Goal: Navigation & Orientation: Go to known website

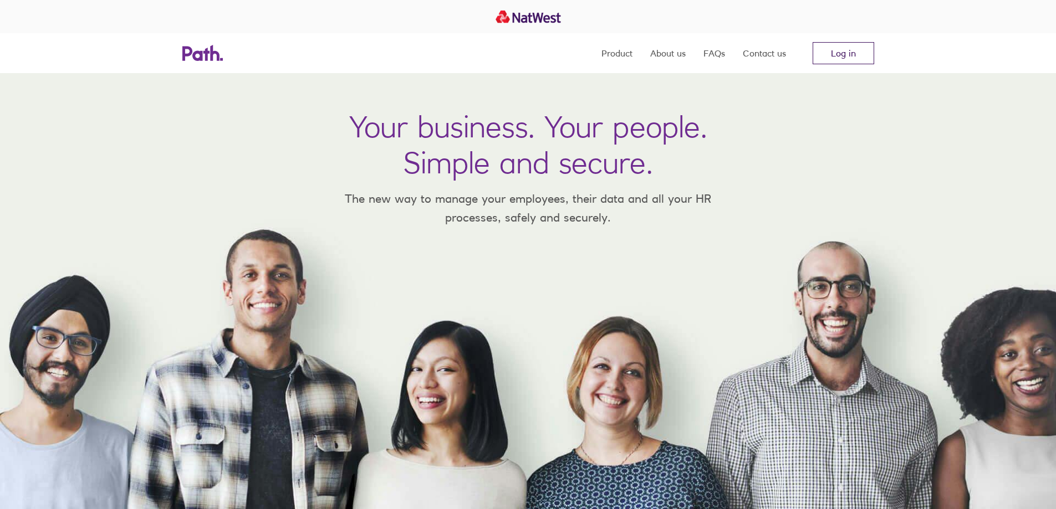
click at [824, 55] on link "Log in" at bounding box center [844, 53] width 62 height 22
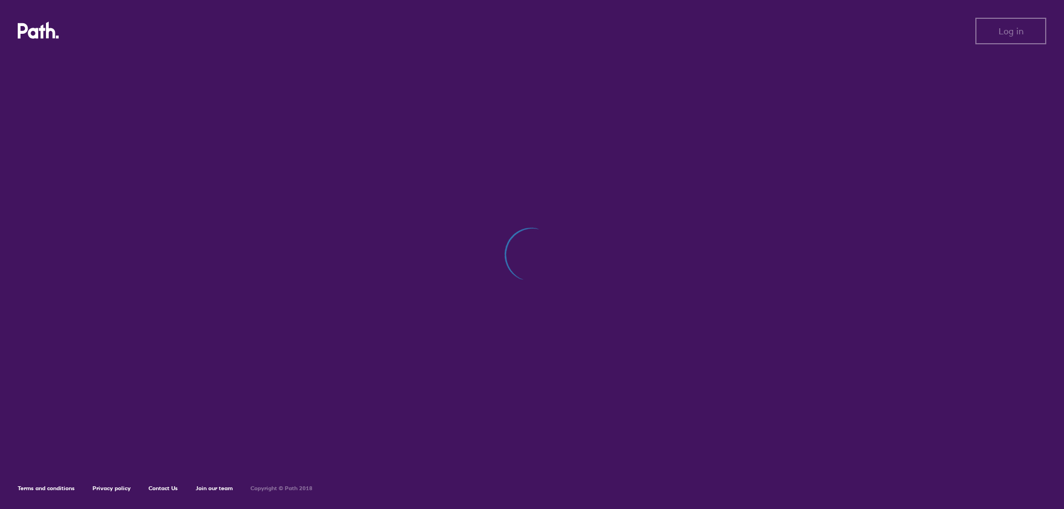
drag, startPoint x: 610, startPoint y: 126, endPoint x: 609, endPoint y: 51, distance: 74.8
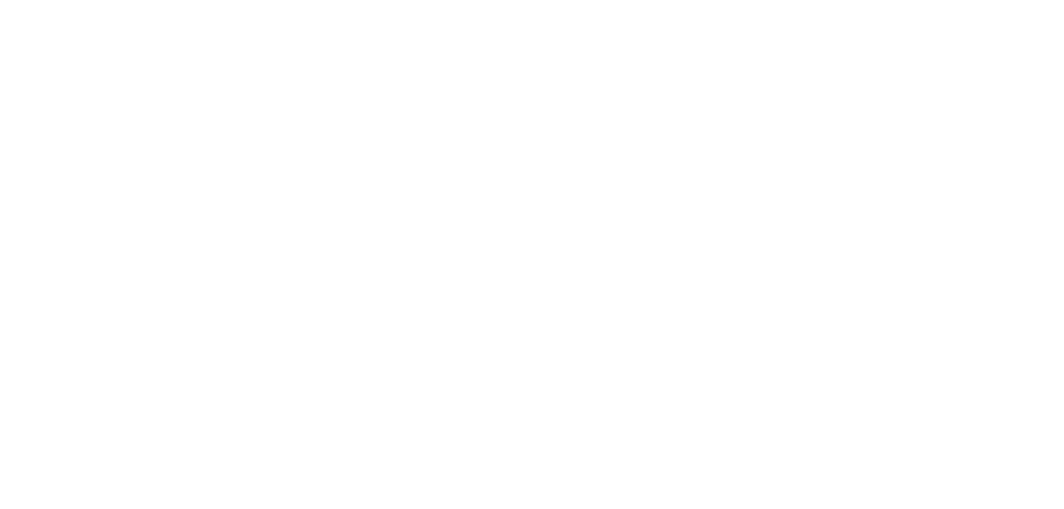
drag, startPoint x: 609, startPoint y: 51, endPoint x: 417, endPoint y: 161, distance: 221.0
click at [595, 309] on div at bounding box center [532, 254] width 1064 height 509
click at [387, 134] on div at bounding box center [532, 254] width 1064 height 509
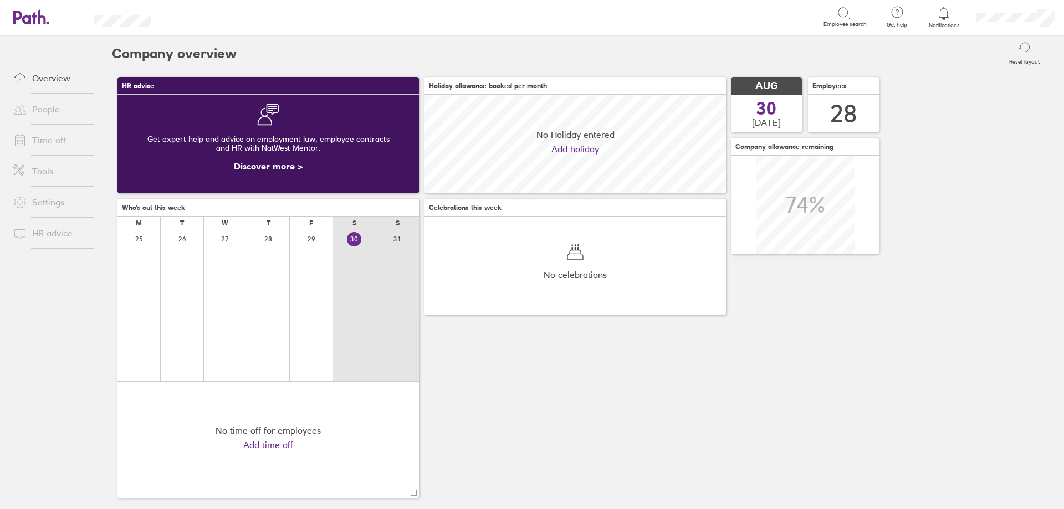
scroll to position [99, 302]
